Goal: Information Seeking & Learning: Find specific fact

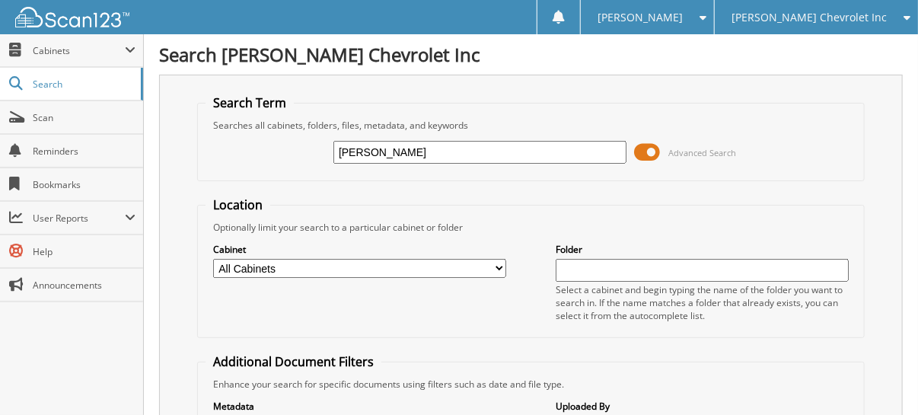
type input "[PERSON_NAME]"
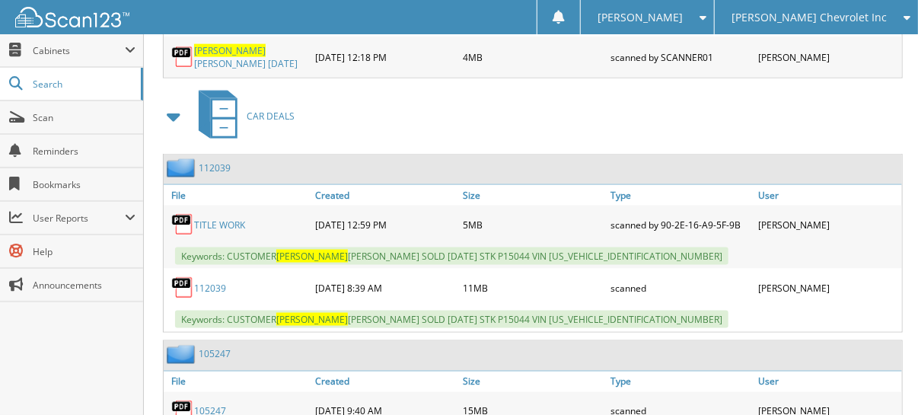
scroll to position [837, 0]
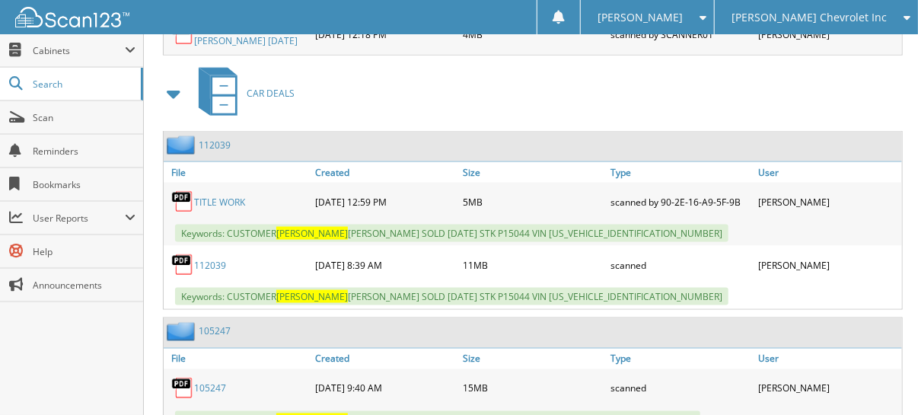
click at [175, 80] on span at bounding box center [174, 93] width 21 height 27
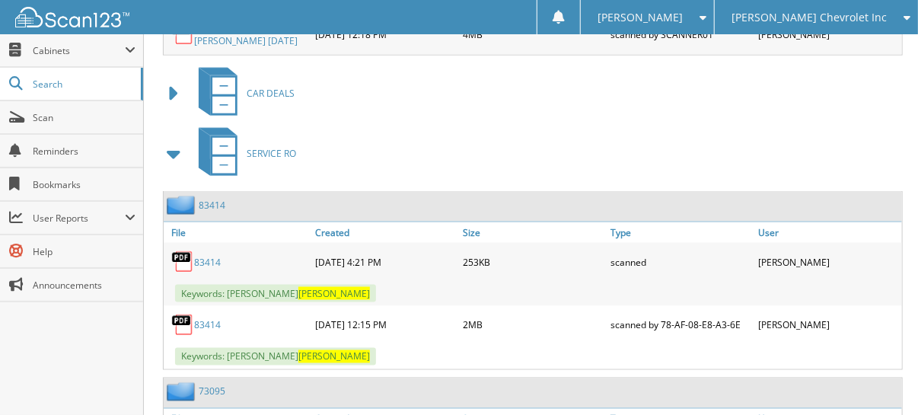
click at [175, 140] on span at bounding box center [174, 153] width 21 height 27
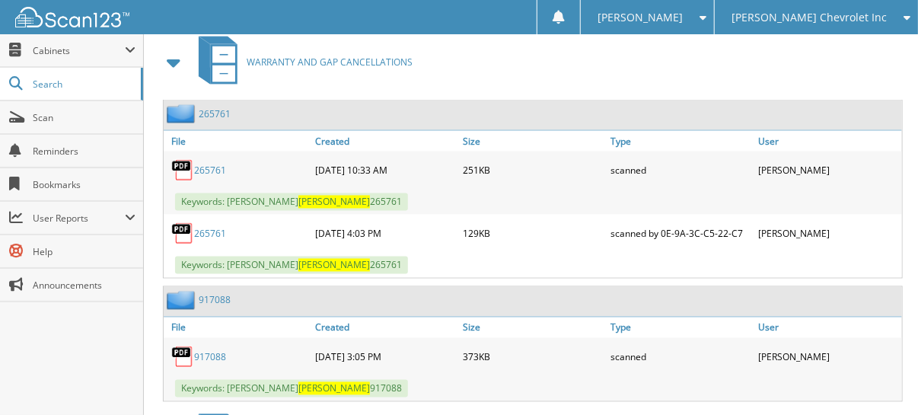
scroll to position [1066, 0]
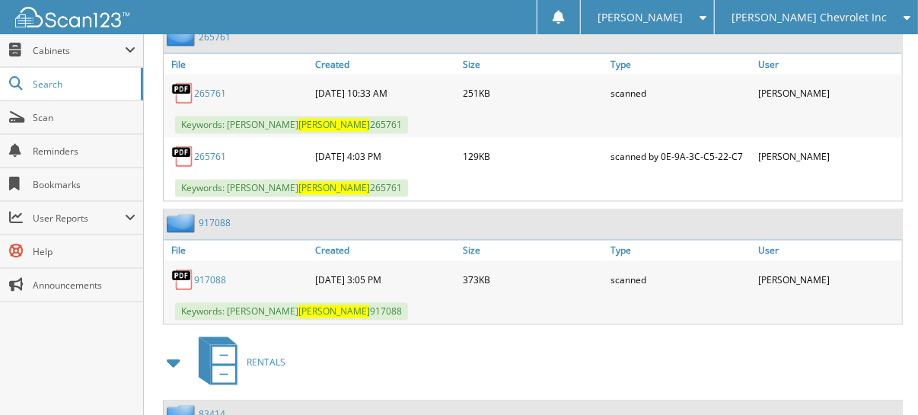
click at [215, 274] on link "917088" at bounding box center [210, 280] width 32 height 13
